Goal: Navigation & Orientation: Find specific page/section

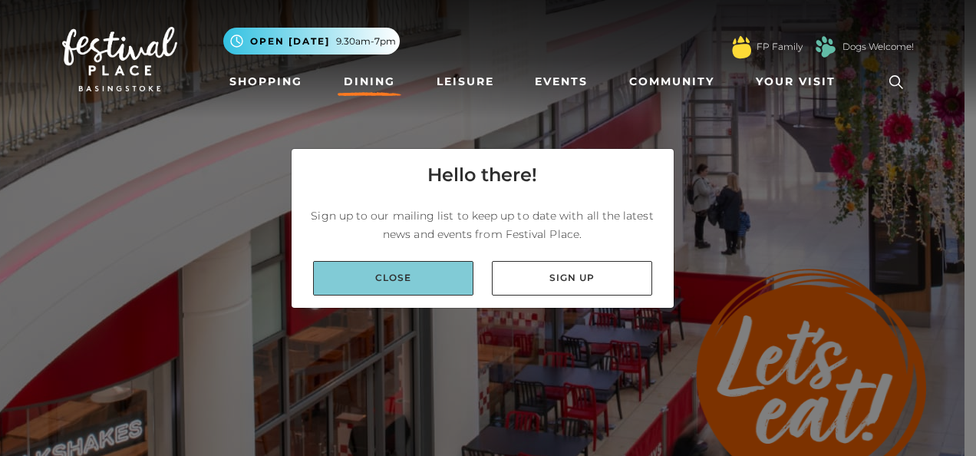
click at [463, 290] on link "Close" at bounding box center [393, 278] width 160 height 35
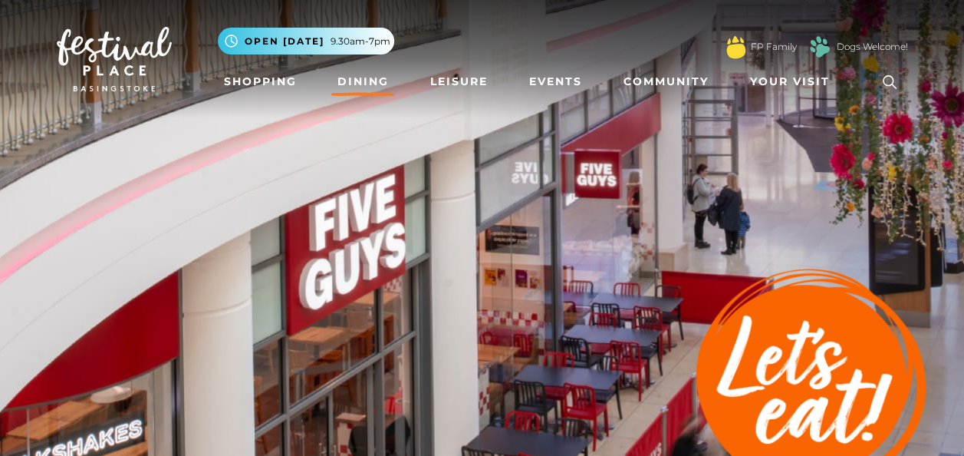
click at [368, 82] on link "Dining" at bounding box center [363, 82] width 64 height 28
click at [361, 83] on link "Dining" at bounding box center [363, 82] width 64 height 28
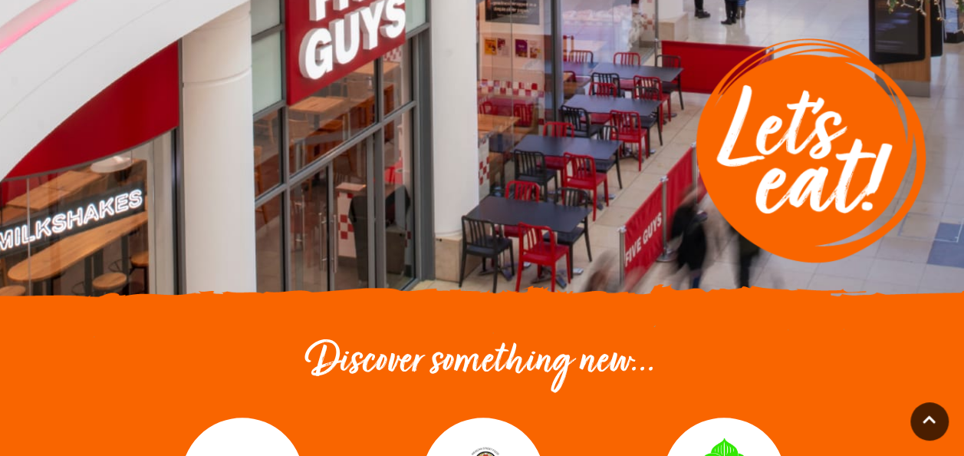
scroll to position [537, 0]
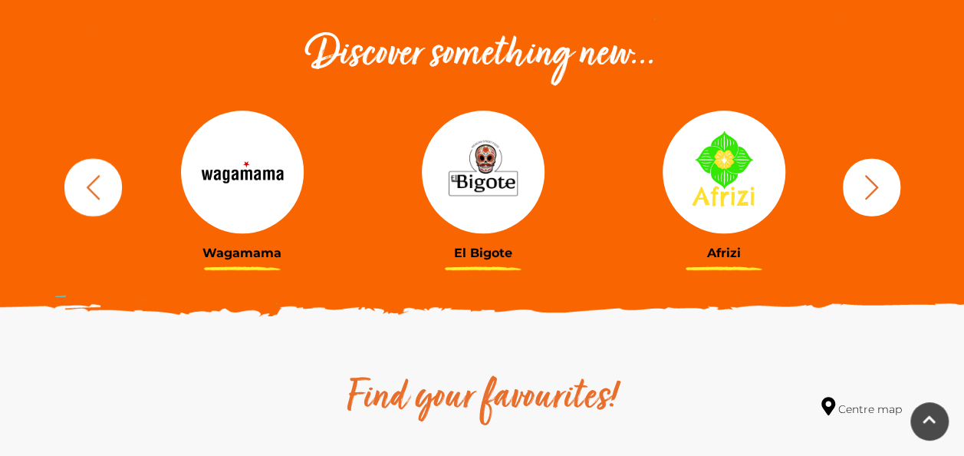
click at [868, 189] on icon "button" at bounding box center [872, 187] width 28 height 28
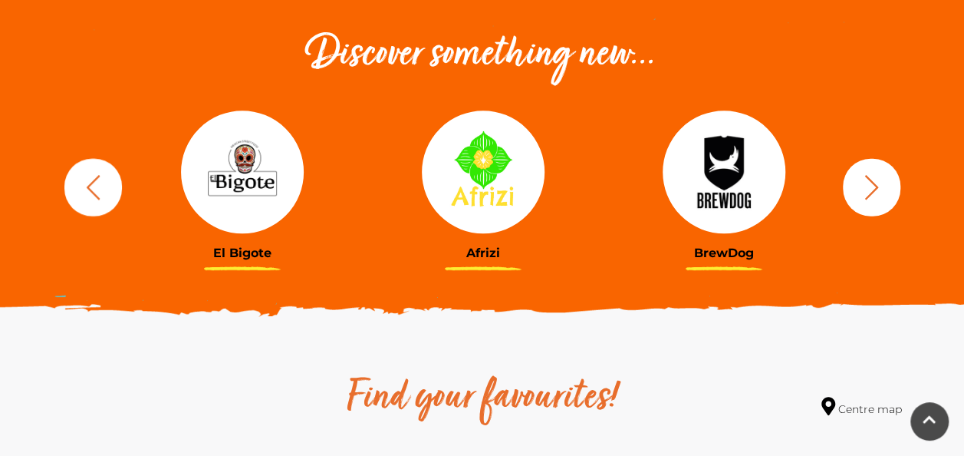
click at [868, 189] on icon "button" at bounding box center [872, 187] width 28 height 28
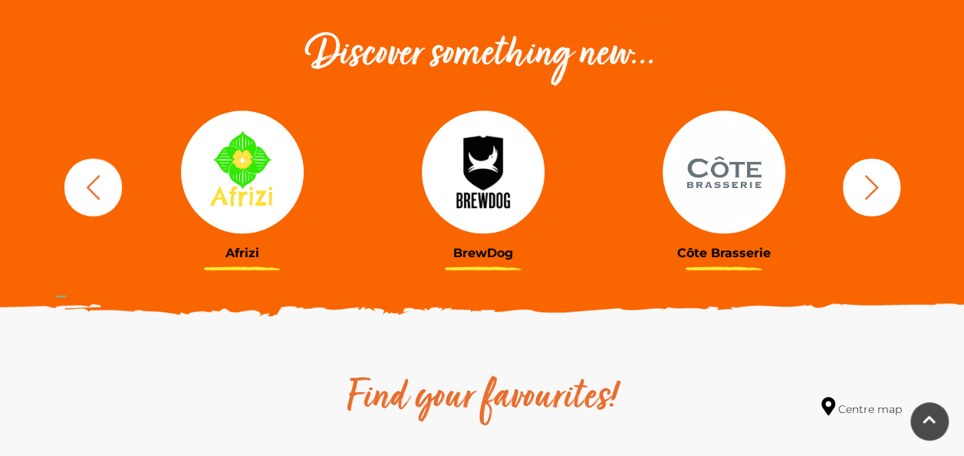
click at [868, 189] on icon "button" at bounding box center [872, 187] width 28 height 28
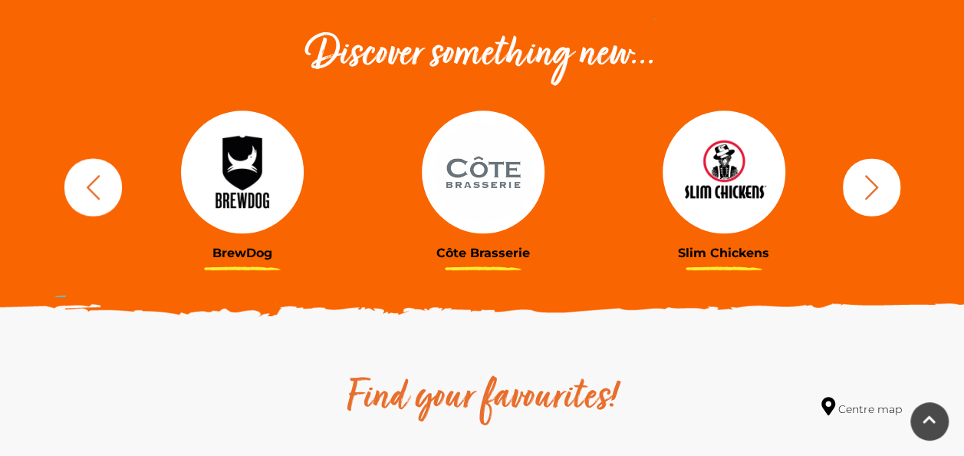
click at [868, 189] on icon "button" at bounding box center [872, 187] width 28 height 28
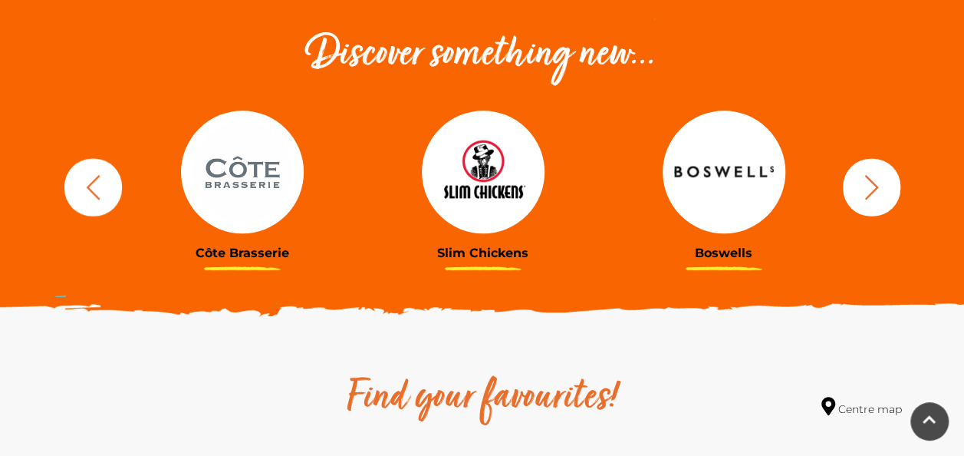
click at [868, 189] on icon "button" at bounding box center [872, 187] width 28 height 28
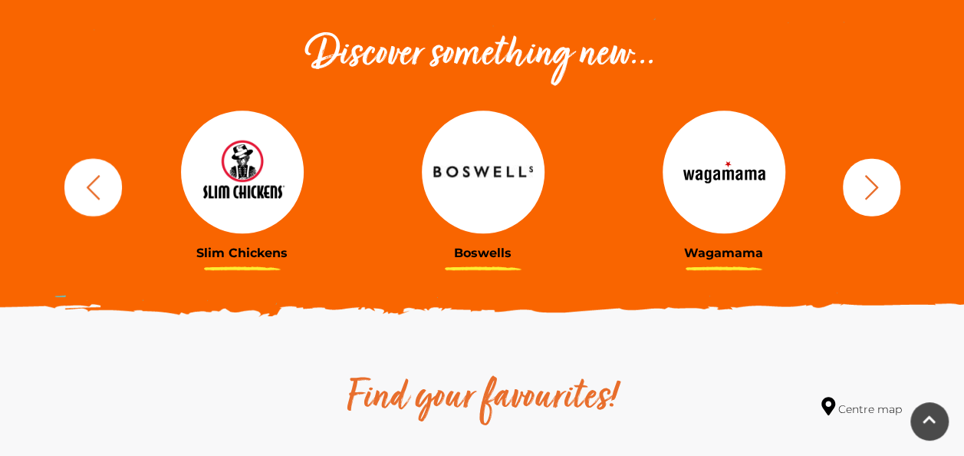
click at [871, 189] on icon "button" at bounding box center [872, 187] width 28 height 28
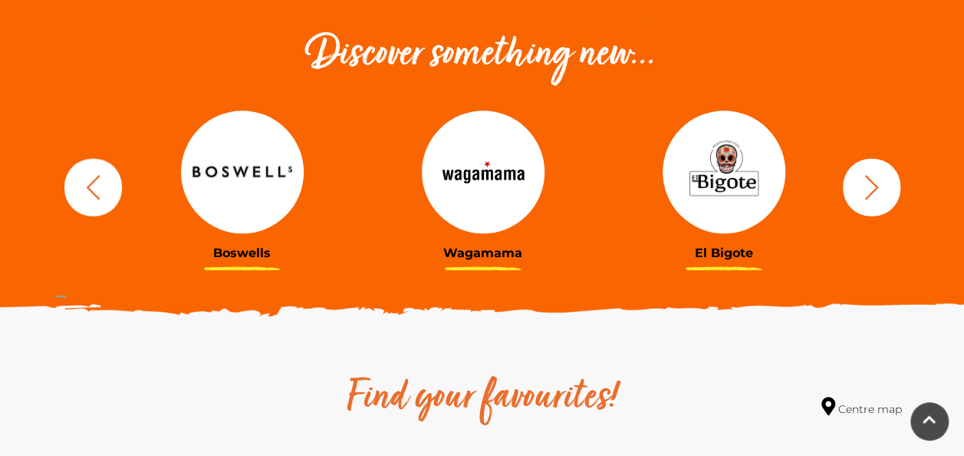
click at [876, 189] on icon "button" at bounding box center [872, 187] width 28 height 28
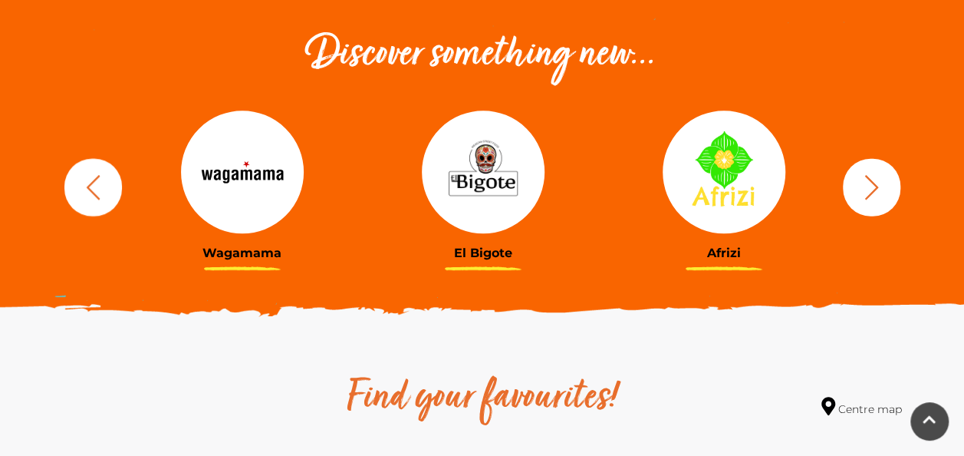
click at [876, 189] on icon "button" at bounding box center [872, 187] width 28 height 28
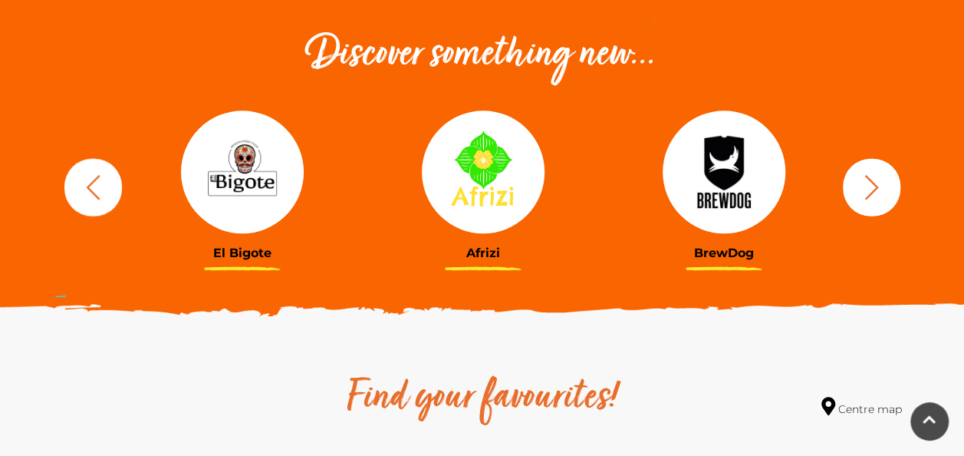
click at [880, 192] on icon "button" at bounding box center [872, 187] width 28 height 28
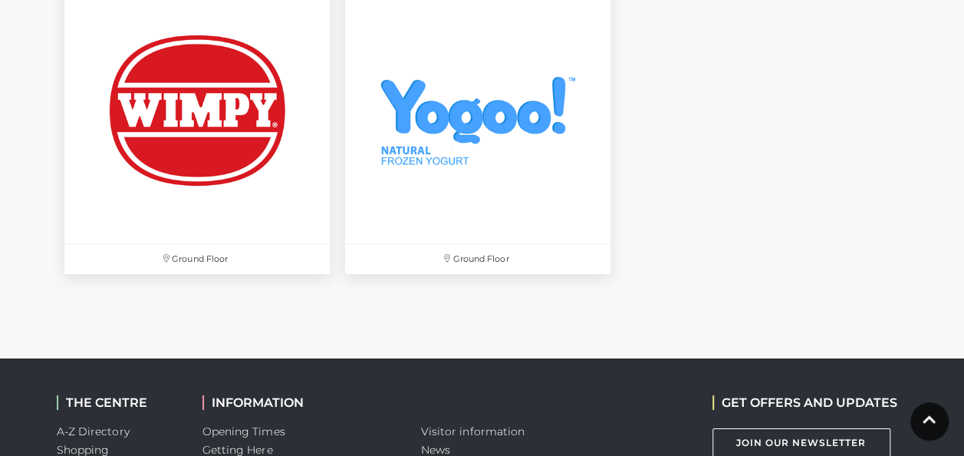
scroll to position [5293, 0]
